Goal: Communication & Community: Answer question/provide support

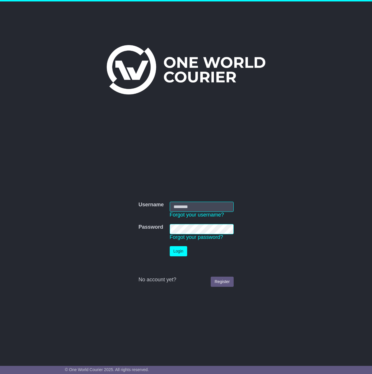
type input "**********"
click at [180, 252] on button "Login" at bounding box center [178, 251] width 17 height 10
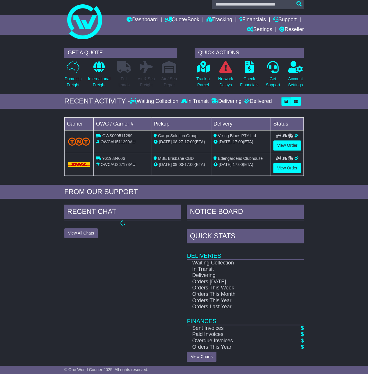
scroll to position [9, 0]
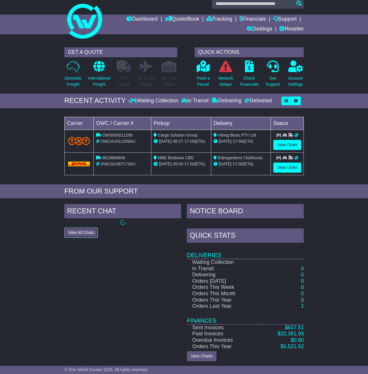
click at [79, 231] on div "RECENT CHAT View All Chats Hide All Chats" at bounding box center [122, 282] width 123 height 157
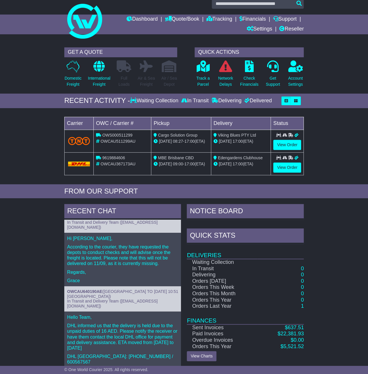
scroll to position [0, 0]
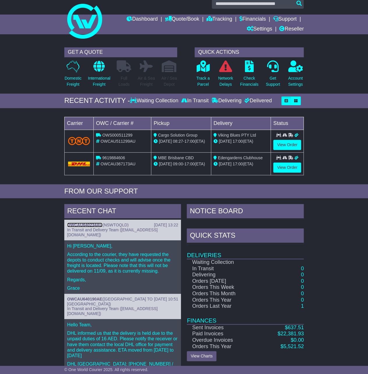
click at [92, 223] on link "OWCAU640234AU" at bounding box center [84, 225] width 35 height 5
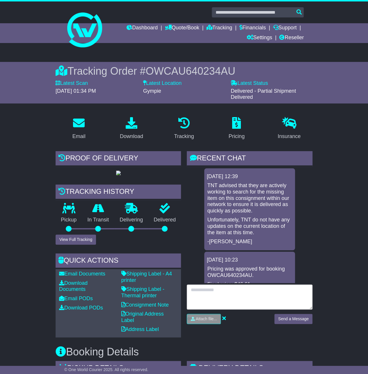
click at [263, 293] on textarea at bounding box center [250, 297] width 126 height 25
type textarea "**********"
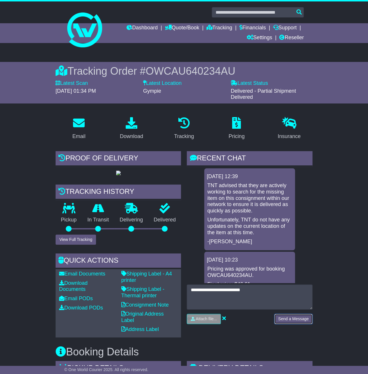
click at [291, 315] on button "Send a Message" at bounding box center [293, 319] width 38 height 10
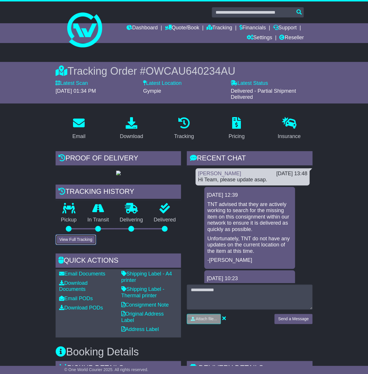
click at [81, 238] on button "View Full Tracking" at bounding box center [76, 240] width 40 height 10
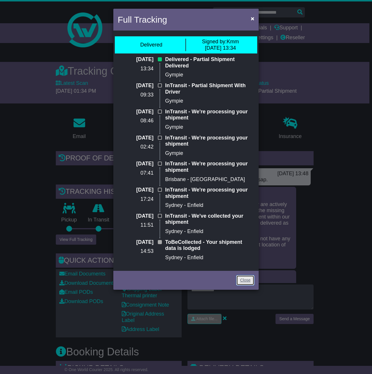
click at [241, 278] on link "Close" at bounding box center [245, 280] width 18 height 10
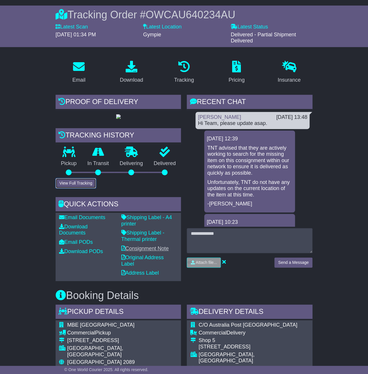
scroll to position [58, 0]
